Goal: Task Accomplishment & Management: Use online tool/utility

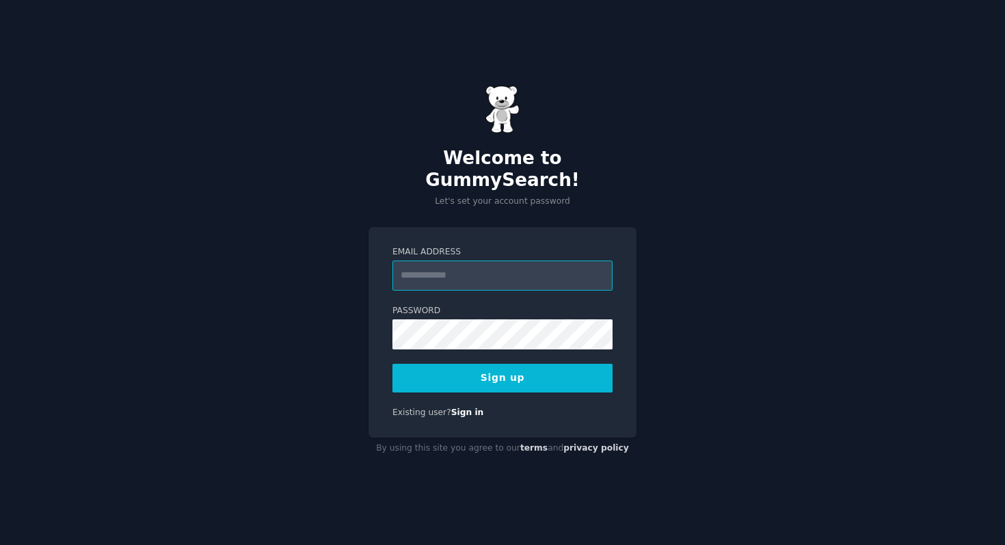
click at [502, 275] on input "Email Address" at bounding box center [502, 275] width 220 height 30
type input "**********"
click at [495, 306] on div "Password 8 or more characters Alphanumeric characters No common passwords Passw…" at bounding box center [502, 327] width 220 height 44
click at [569, 368] on button "Sign up" at bounding box center [502, 378] width 220 height 29
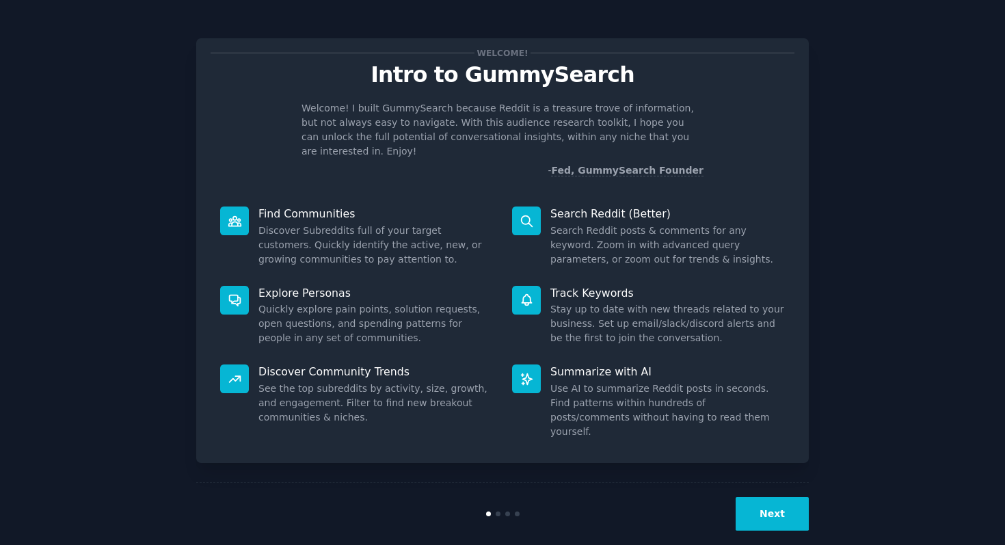
click at [793, 511] on button "Next" at bounding box center [771, 513] width 73 height 33
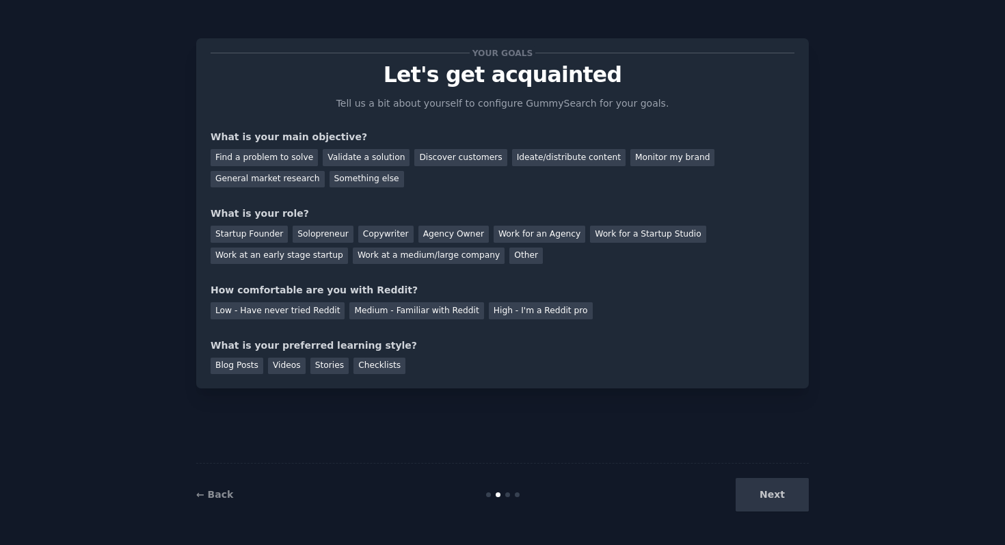
click at [793, 511] on div "Next" at bounding box center [706, 494] width 204 height 33
click at [338, 163] on div "Validate a solution" at bounding box center [366, 157] width 87 height 17
click at [541, 150] on div "Ideate/distribute content" at bounding box center [568, 157] width 113 height 17
click at [362, 154] on div "Validate a solution" at bounding box center [366, 157] width 87 height 17
click at [270, 228] on div "Startup Founder" at bounding box center [249, 234] width 77 height 17
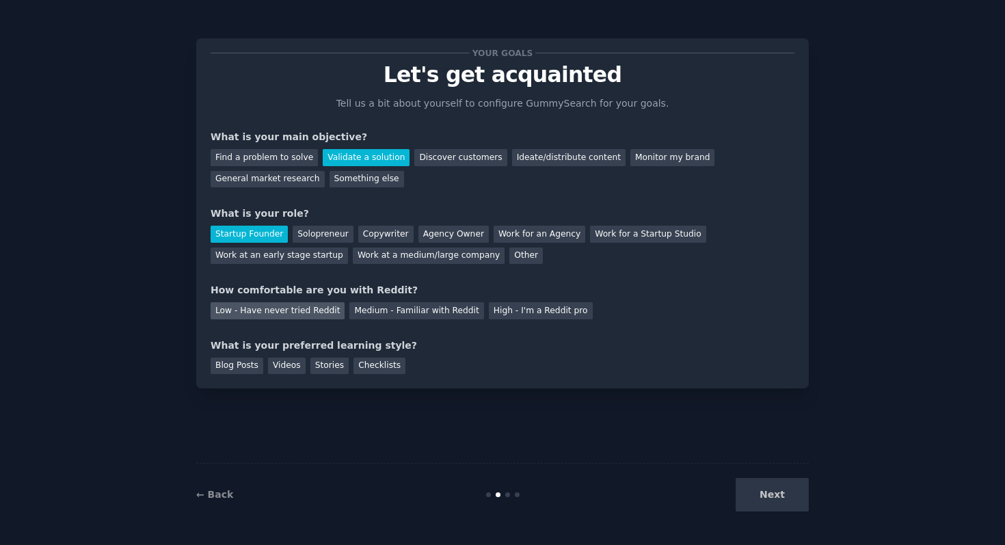
click at [266, 318] on div "Low - Have never tried Reddit" at bounding box center [278, 310] width 134 height 17
click at [242, 366] on div "Blog Posts" at bounding box center [237, 365] width 53 height 17
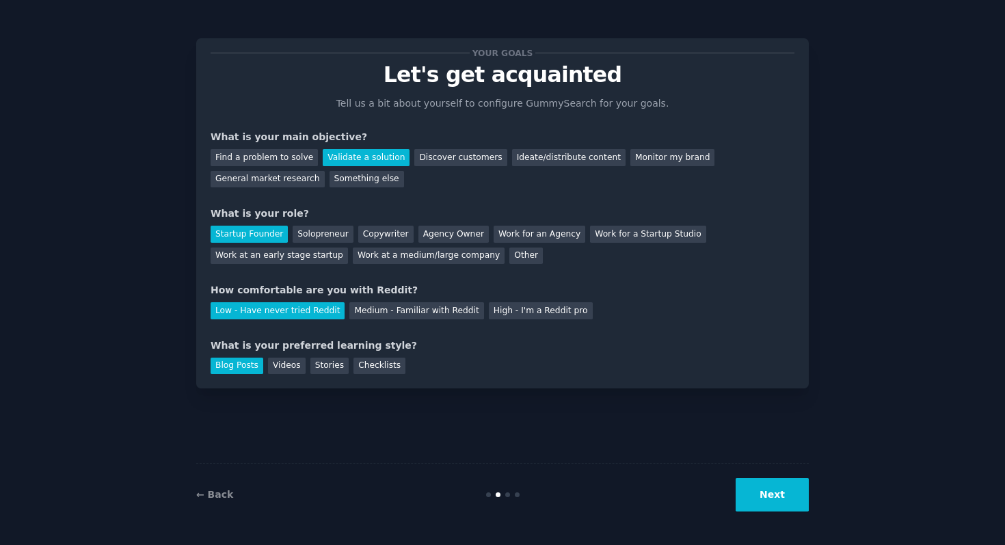
click at [797, 491] on button "Next" at bounding box center [771, 494] width 73 height 33
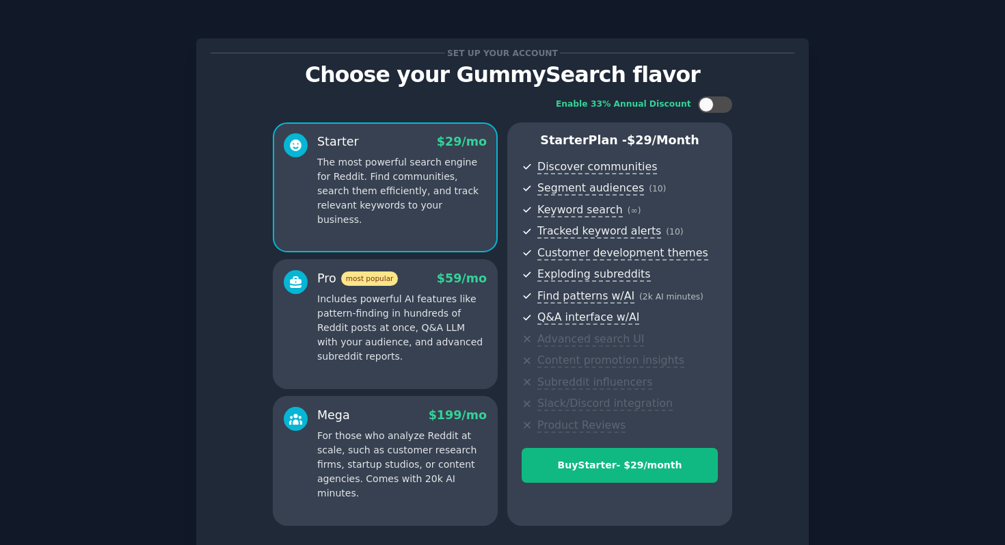
scroll to position [111, 0]
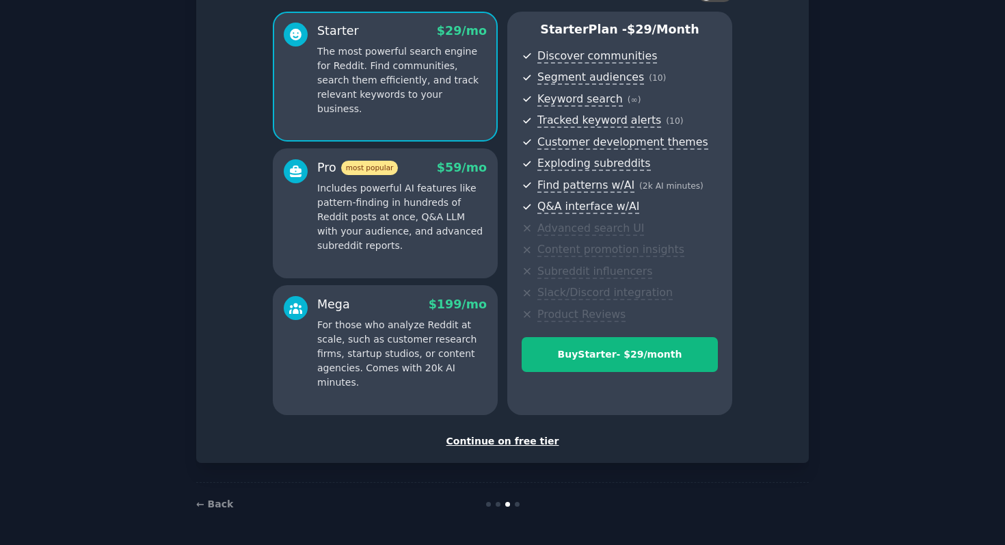
click at [474, 441] on div "Continue on free tier" at bounding box center [503, 441] width 584 height 14
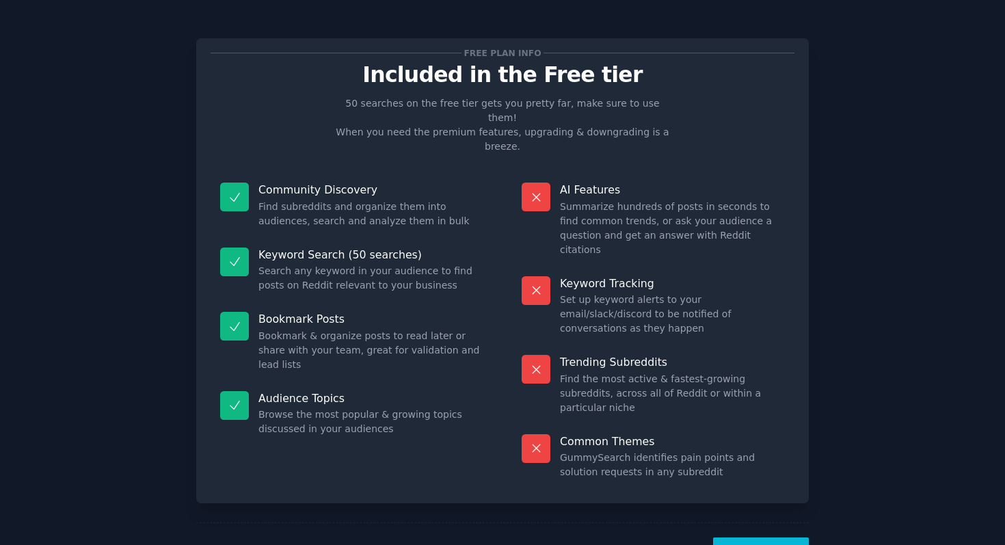
click at [765, 537] on button "Let's Go!" at bounding box center [761, 553] width 96 height 33
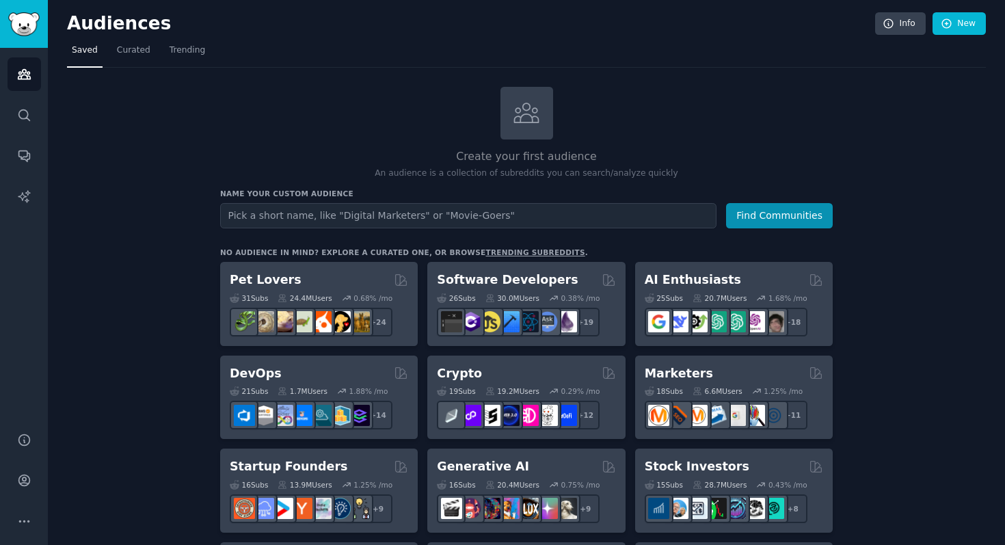
click at [364, 218] on input "text" at bounding box center [468, 215] width 496 height 25
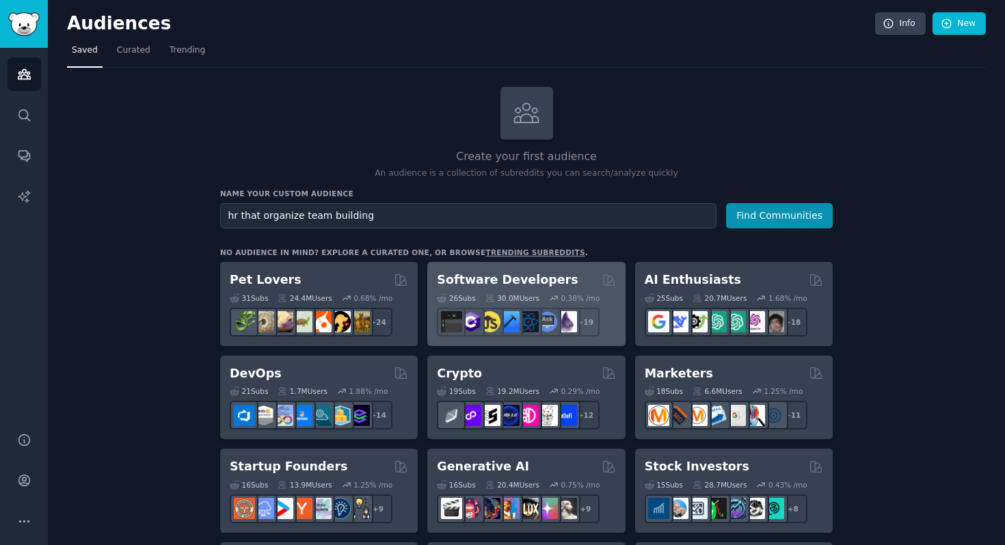
type input "hr that organize team building"
click at [726, 203] on button "Find Communities" at bounding box center [779, 215] width 107 height 25
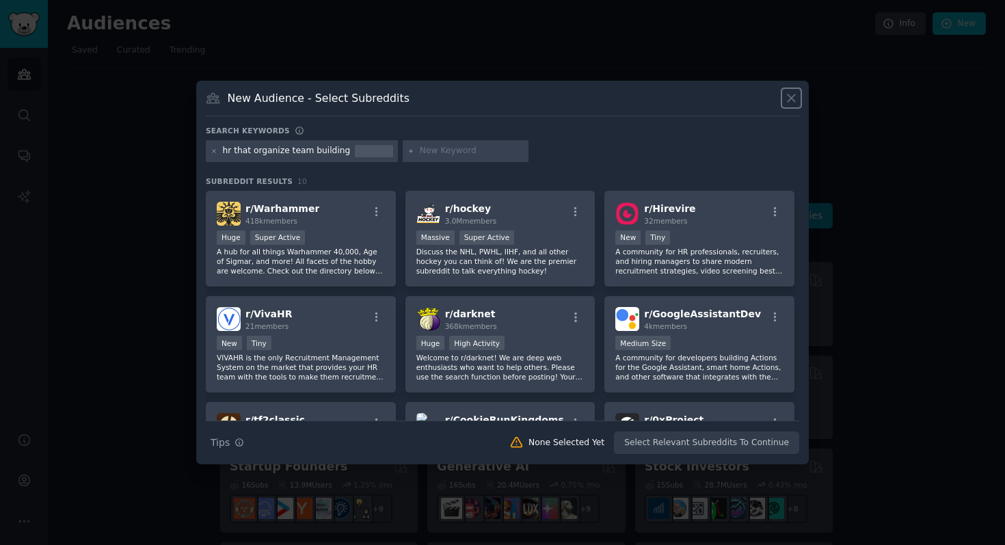
click at [789, 96] on icon at bounding box center [791, 99] width 8 height 8
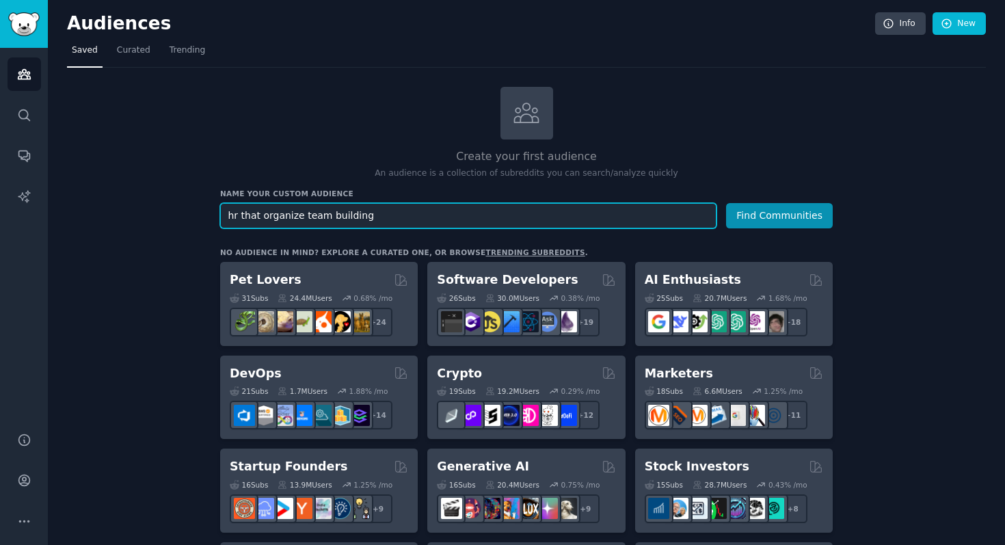
drag, startPoint x: 244, startPoint y: 215, endPoint x: 443, endPoint y: 215, distance: 198.9
click at [443, 215] on input "hr that organize team building" at bounding box center [468, 215] width 496 height 25
type input "human resources"
click at [726, 203] on button "Find Communities" at bounding box center [779, 215] width 107 height 25
